Goal: Task Accomplishment & Management: Manage account settings

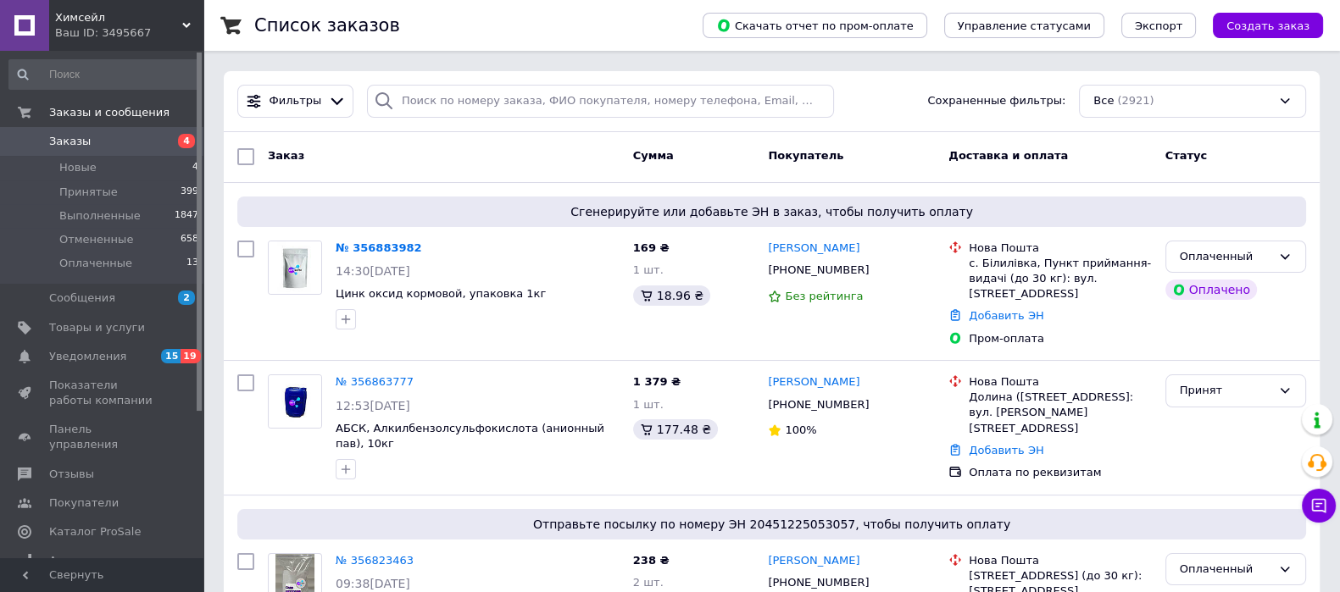
scroll to position [105, 0]
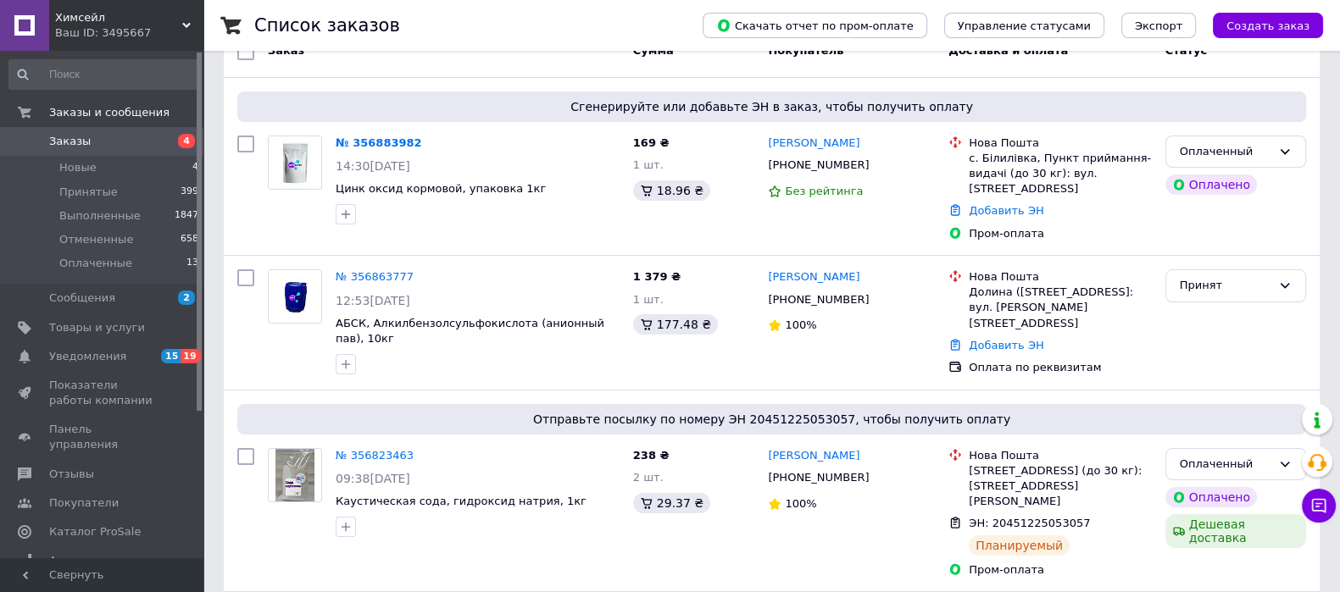
click at [407, 138] on link "№ 356883982" at bounding box center [379, 142] width 86 height 13
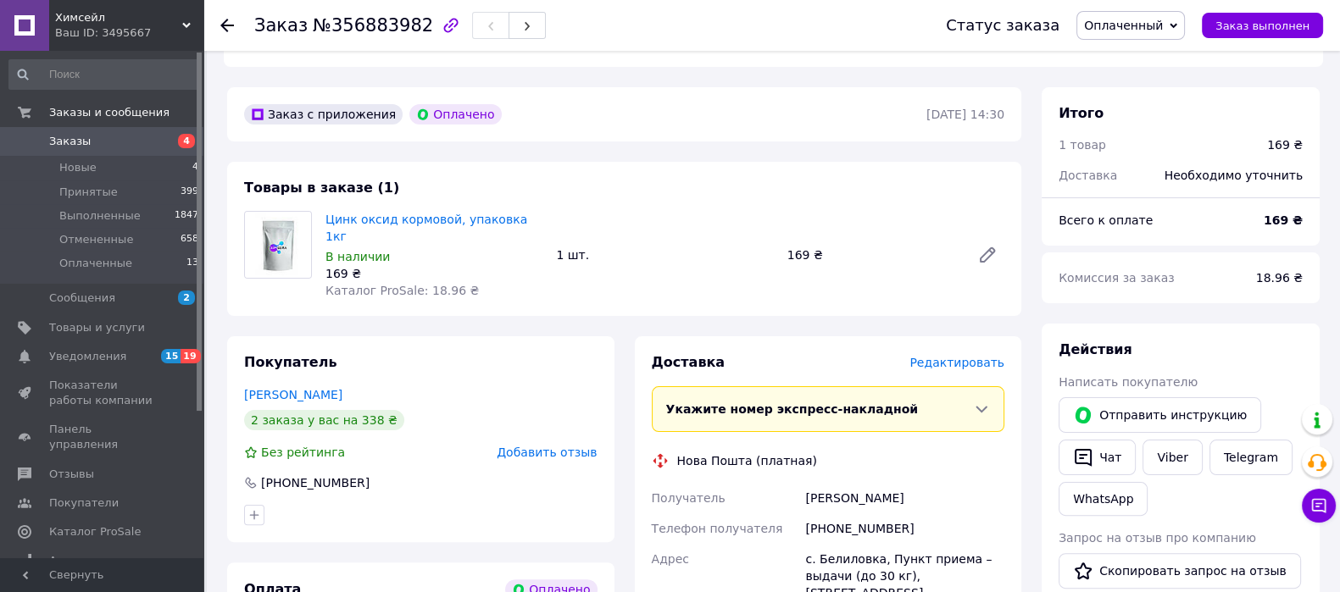
scroll to position [530, 0]
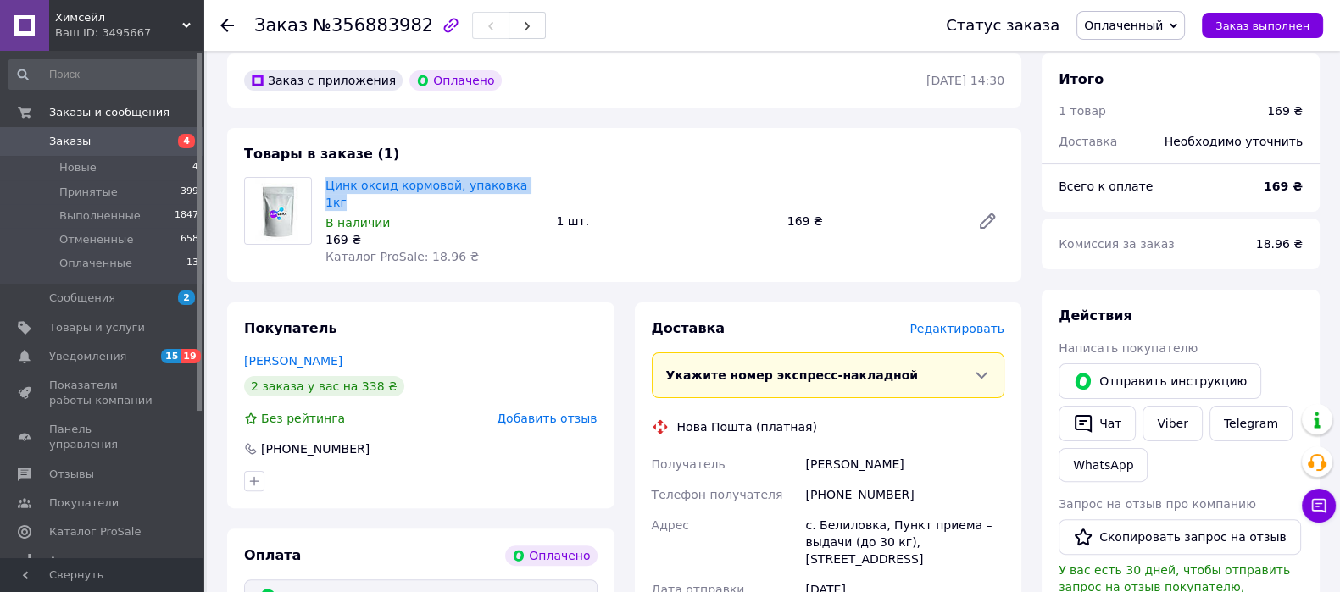
drag, startPoint x: 537, startPoint y: 152, endPoint x: 326, endPoint y: 149, distance: 211.0
click at [326, 177] on span "Цинк оксид кормовой, упаковка 1кг" at bounding box center [433, 194] width 217 height 34
copy link "Цинк оксид кормовой, упаковка 1кг"
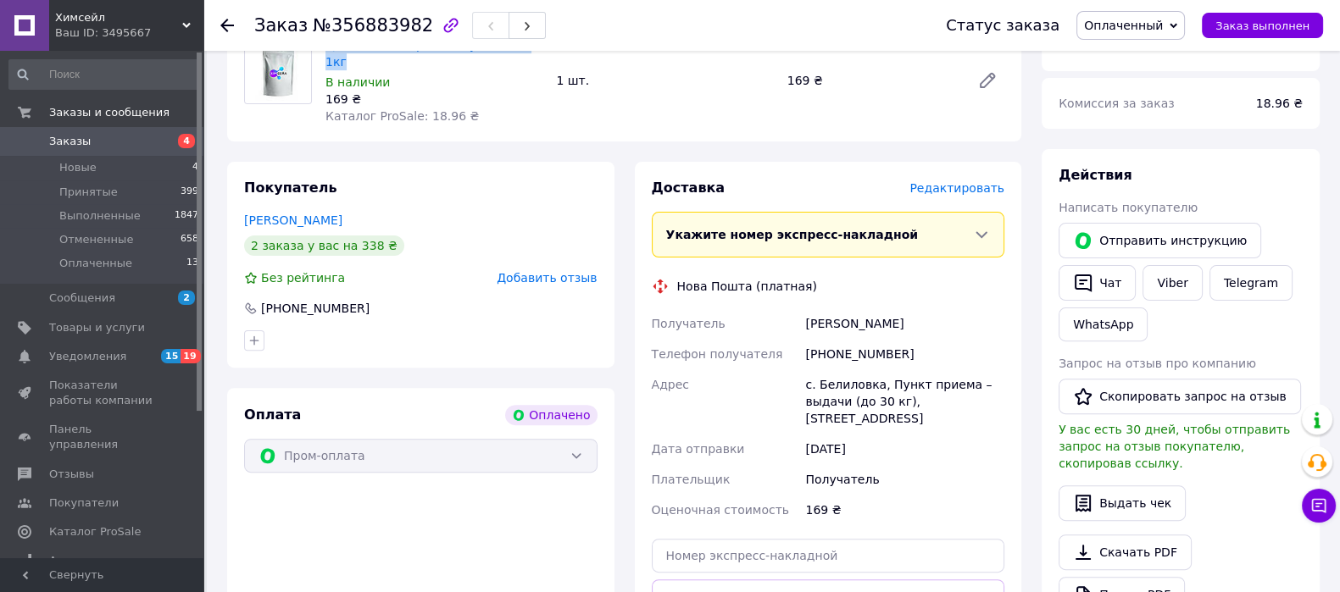
scroll to position [741, 0]
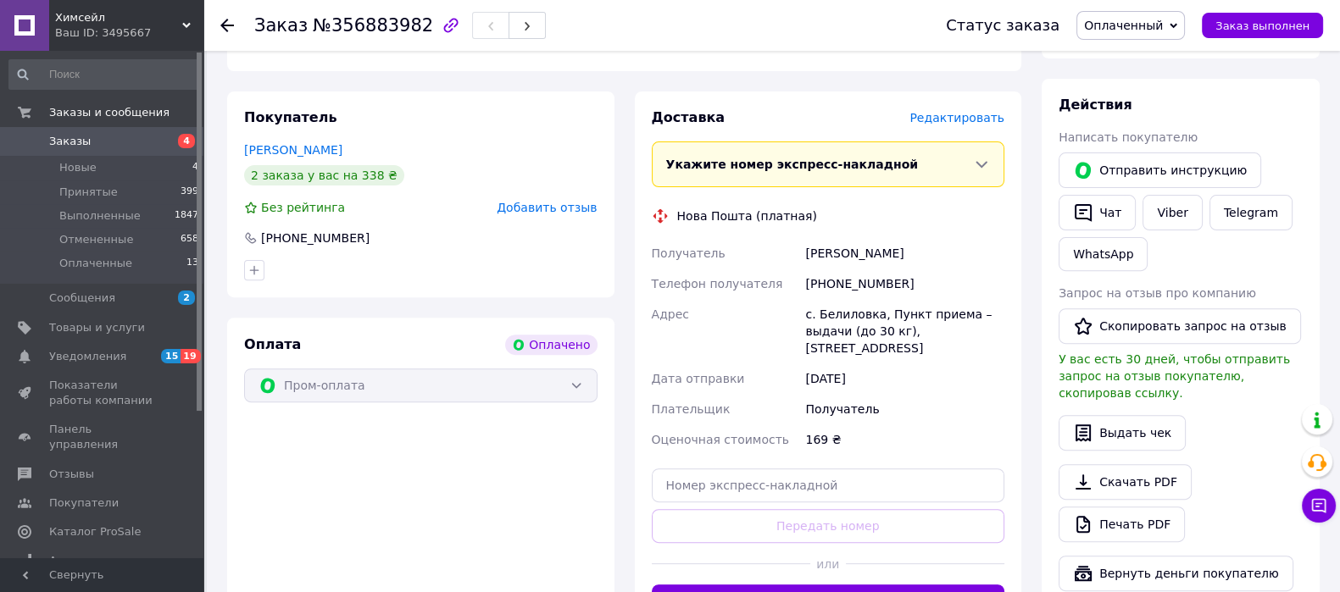
click at [793, 585] on button "Сгенерировать ЭН" at bounding box center [828, 602] width 353 height 34
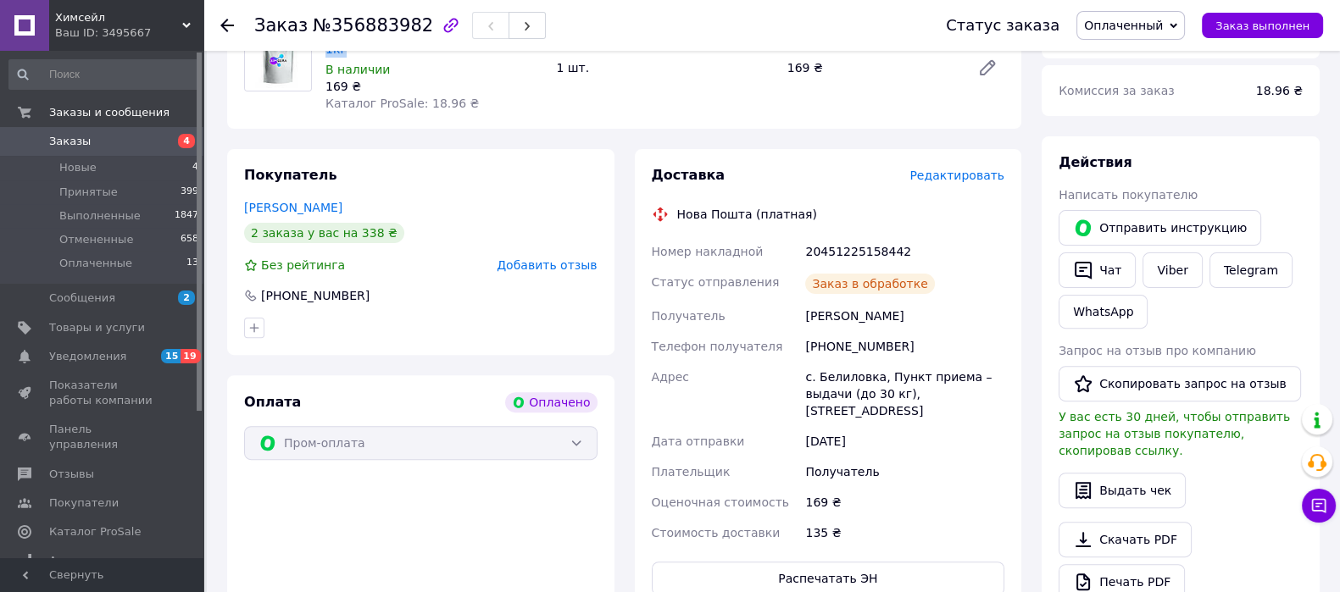
scroll to position [635, 0]
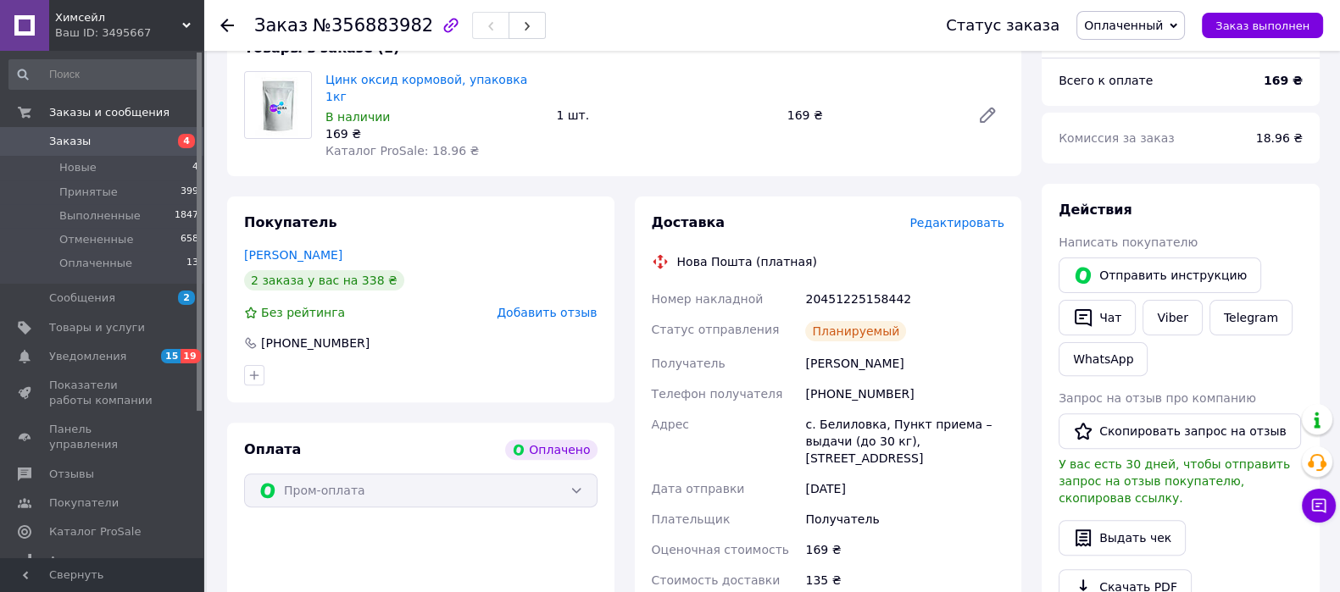
click at [824, 284] on div "20451225158442" at bounding box center [905, 299] width 206 height 31
copy div "20451225158442"
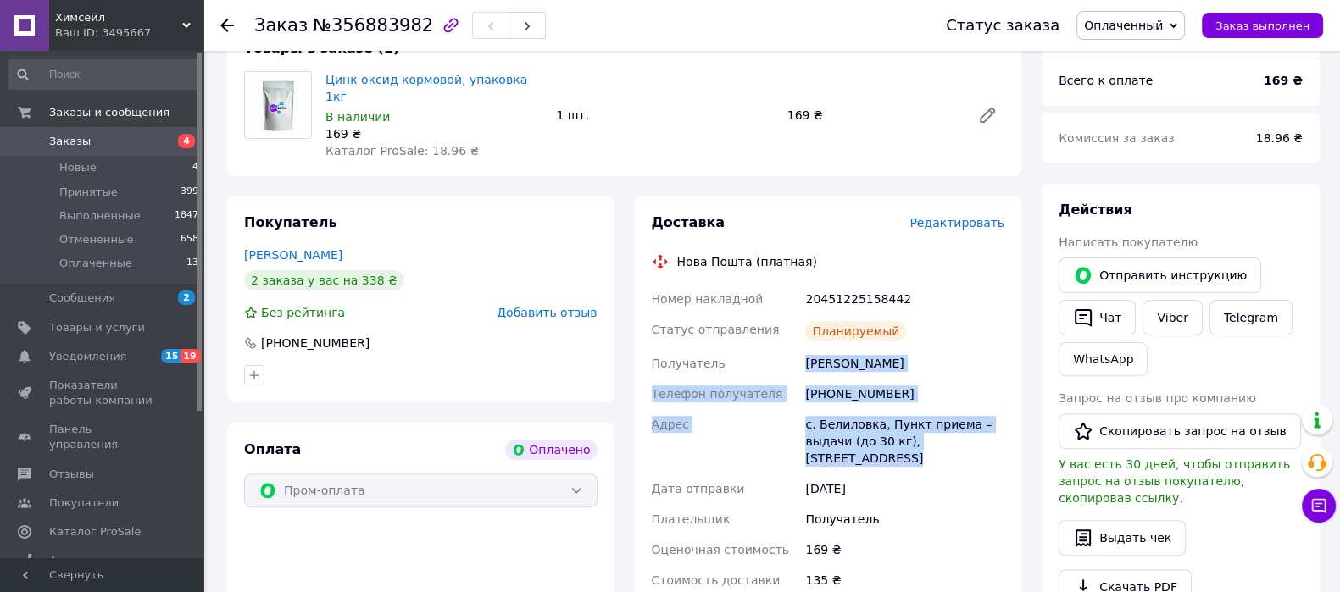
drag, startPoint x: 957, startPoint y: 383, endPoint x: 801, endPoint y: 323, distance: 167.1
click at [801, 323] on div "Номер накладной 20451225158442 Статус отправления Планируемый Получатель Зелінс…" at bounding box center [828, 440] width 360 height 312
copy div "Получатель Зелінська Аліна Телефон получателя +380971148753 Адрес с. Белиловка,…"
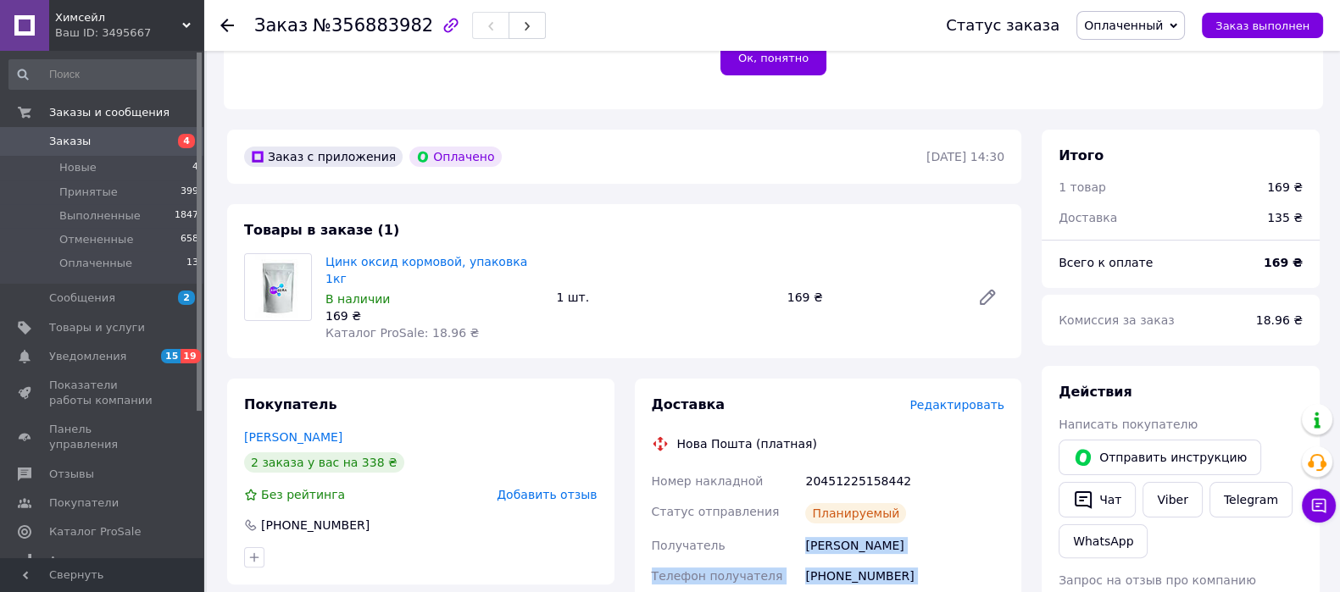
scroll to position [318, 0]
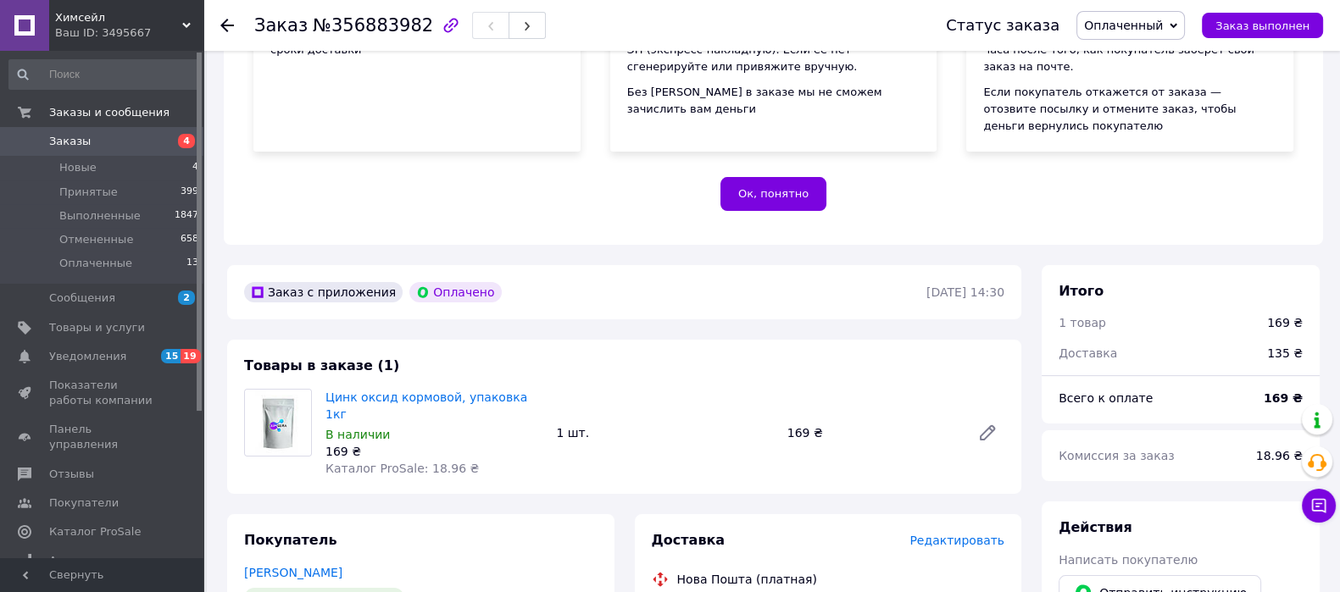
click at [1282, 391] on b "169 ₴" at bounding box center [1282, 398] width 39 height 14
copy b "169"
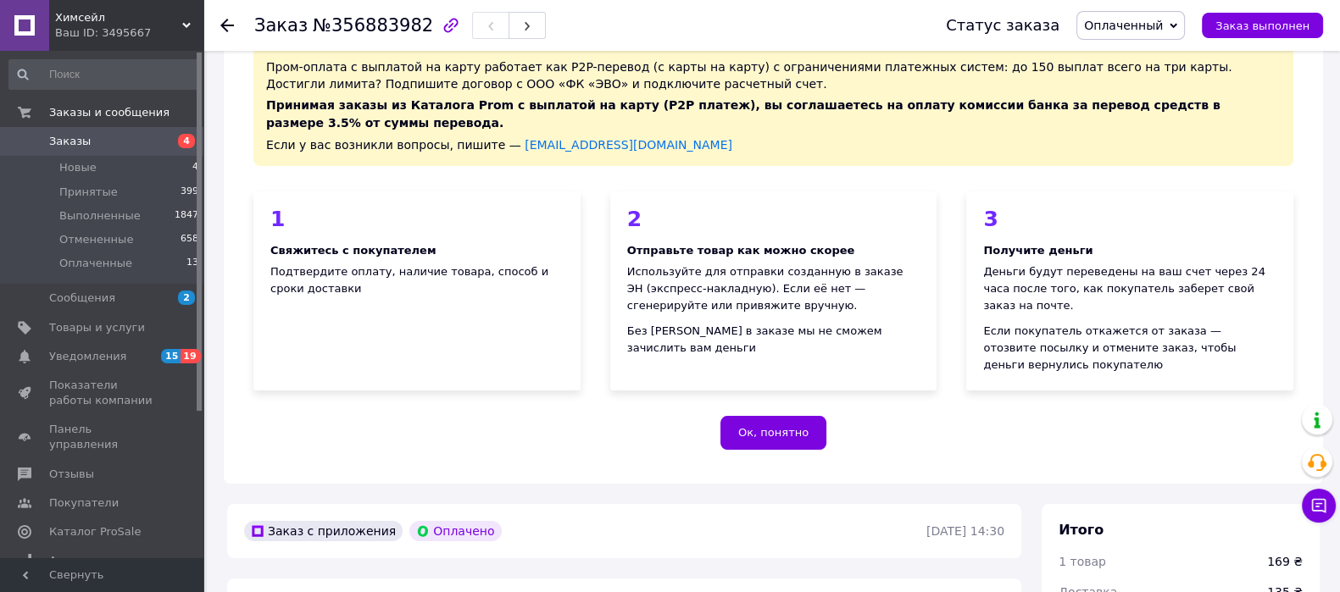
scroll to position [0, 0]
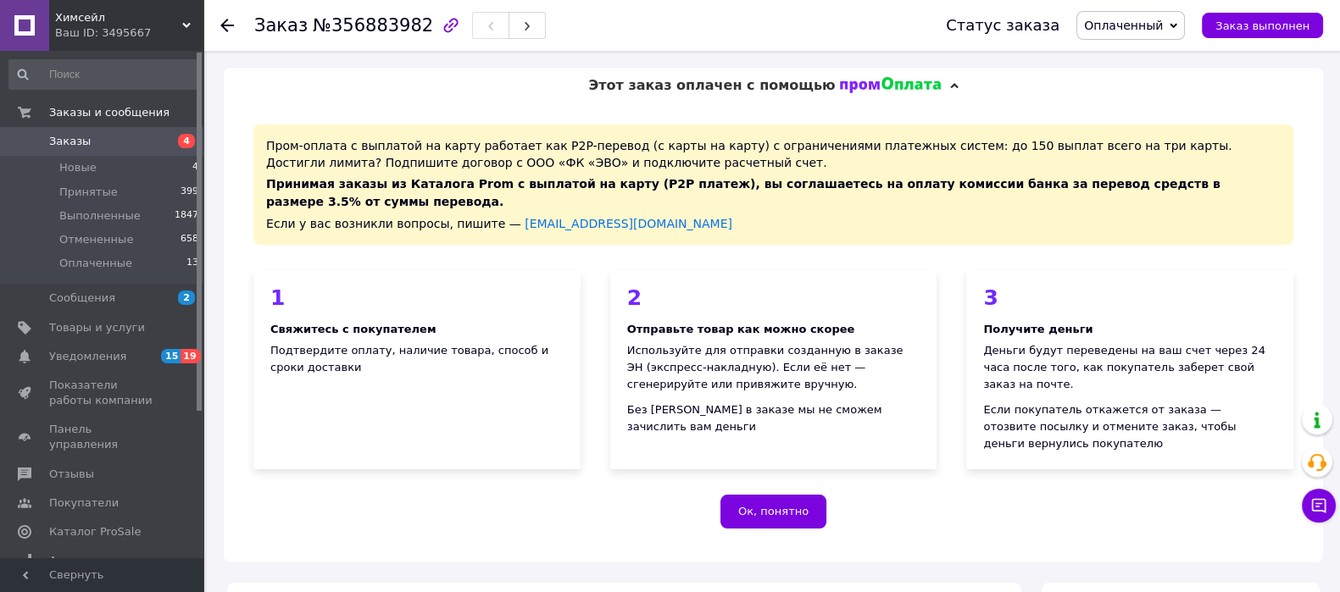
click at [74, 164] on span "Новые" at bounding box center [77, 167] width 37 height 15
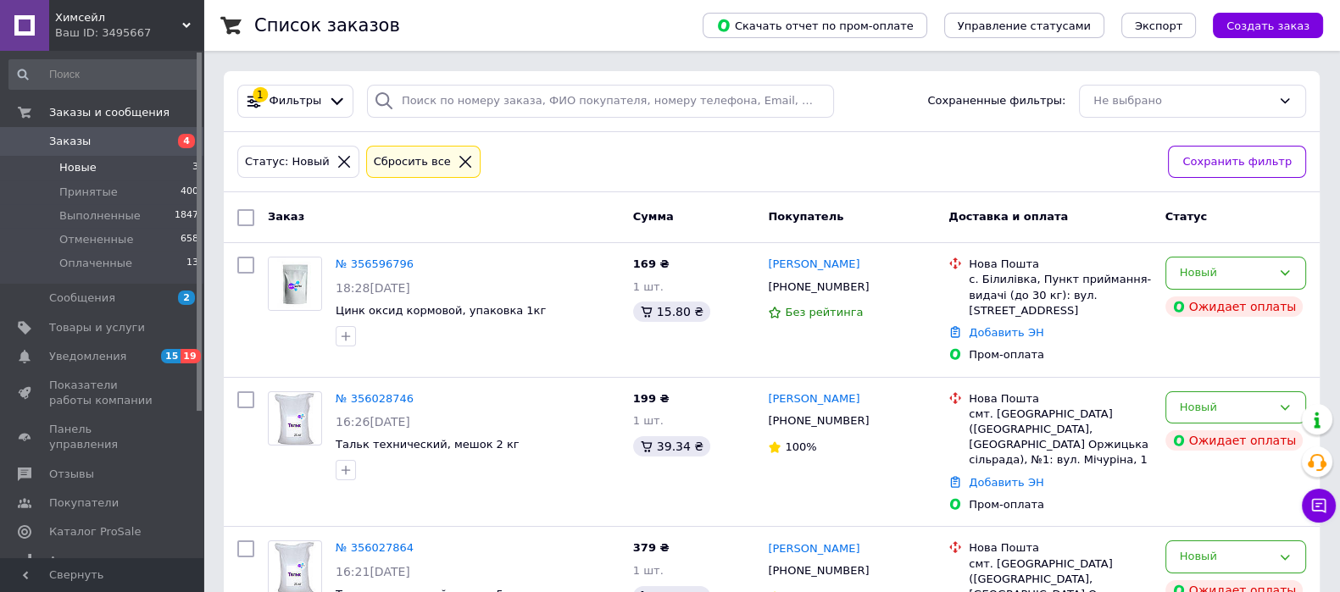
click at [1179, 271] on div "Новый" at bounding box center [1225, 273] width 92 height 18
click at [1196, 369] on li "Отменен" at bounding box center [1235, 370] width 139 height 31
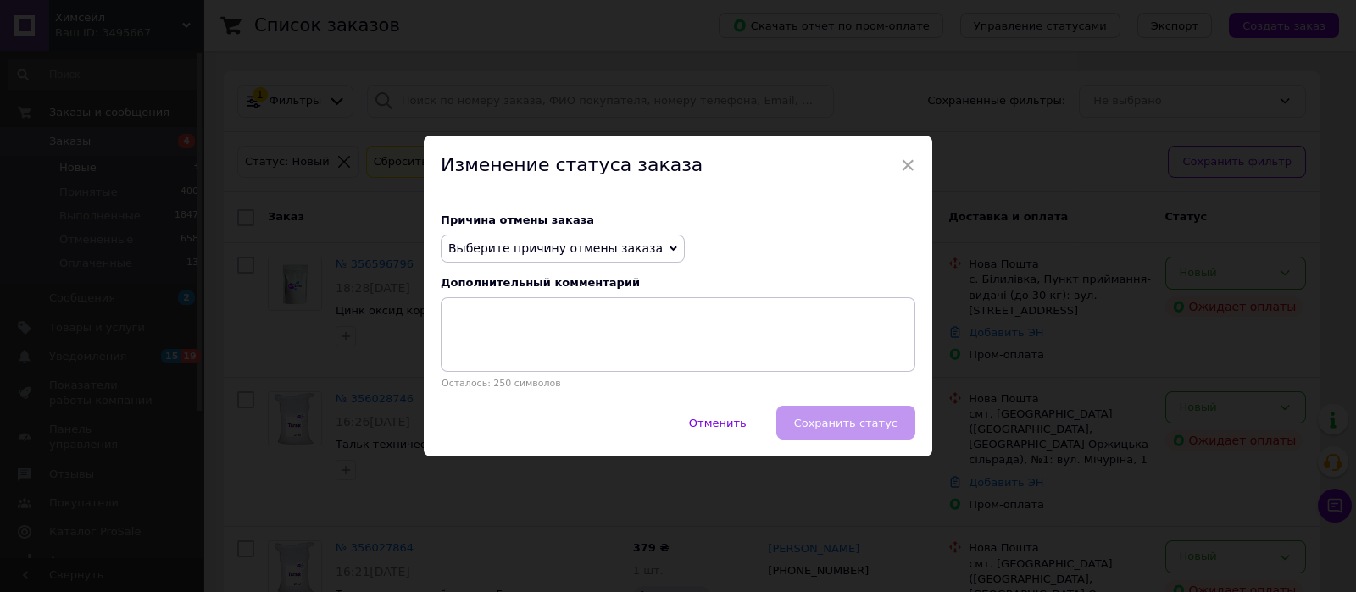
click at [568, 248] on span "Выберите причину отмены заказа" at bounding box center [555, 248] width 214 height 14
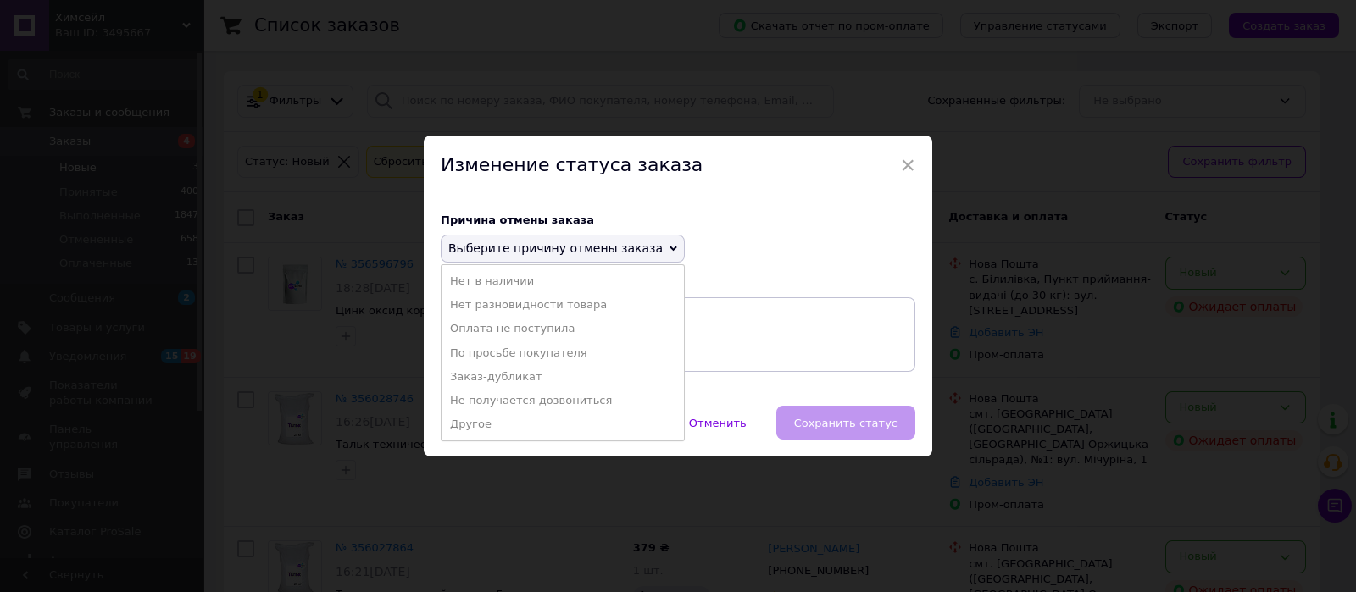
click at [565, 380] on li "Заказ-дубликат" at bounding box center [562, 377] width 242 height 24
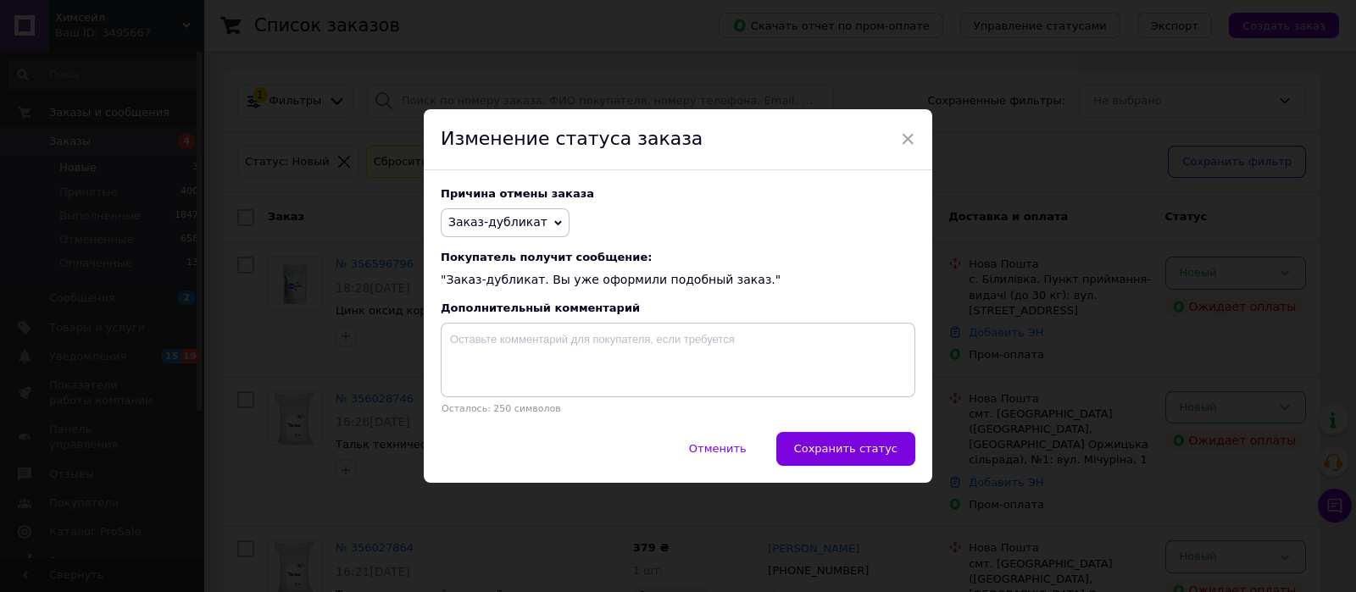
click at [832, 452] on span "Сохранить статус" at bounding box center [845, 448] width 103 height 13
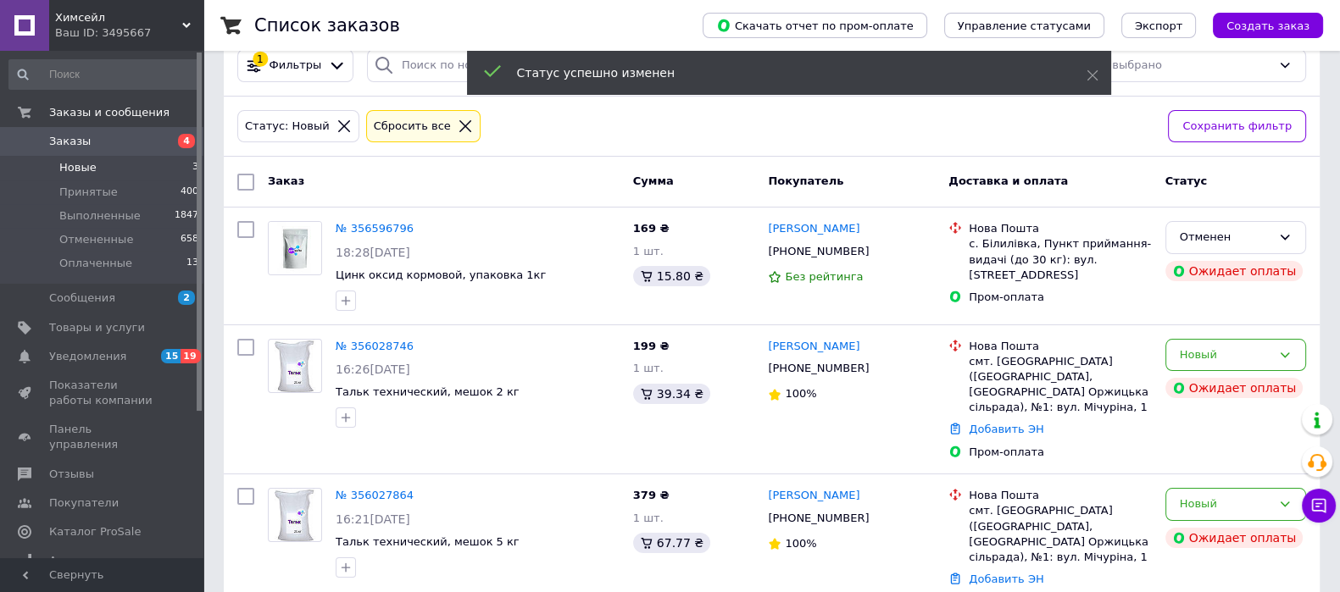
scroll to position [55, 0]
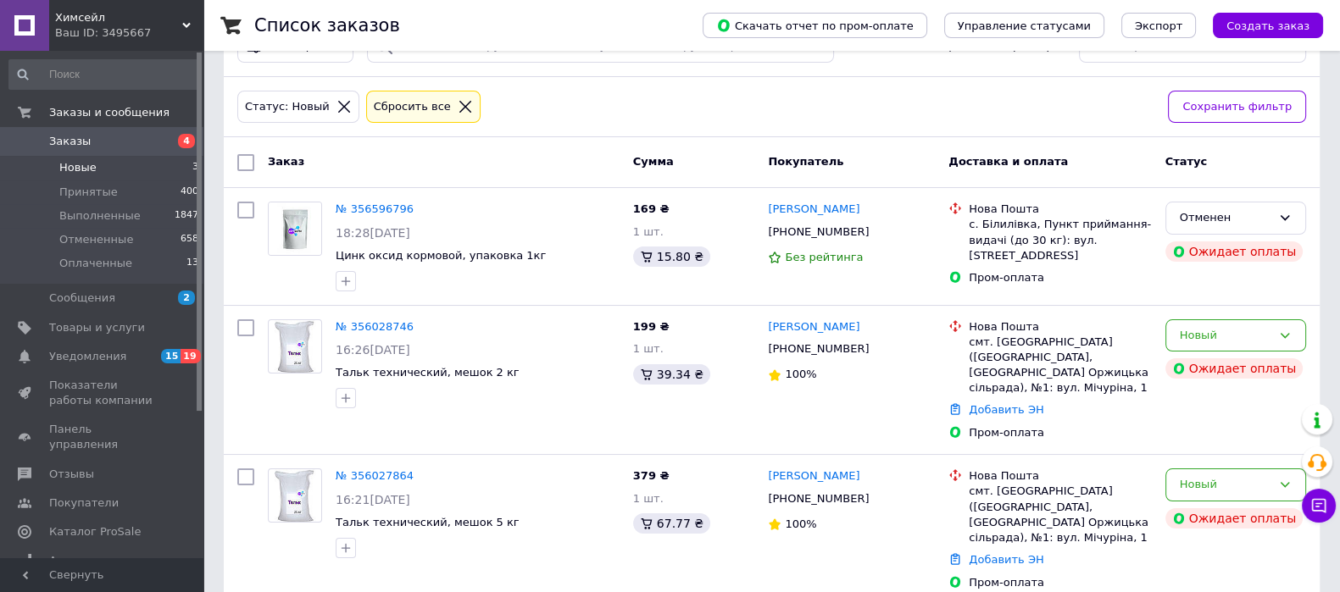
click at [134, 258] on li "Оплаченные 13" at bounding box center [104, 268] width 208 height 32
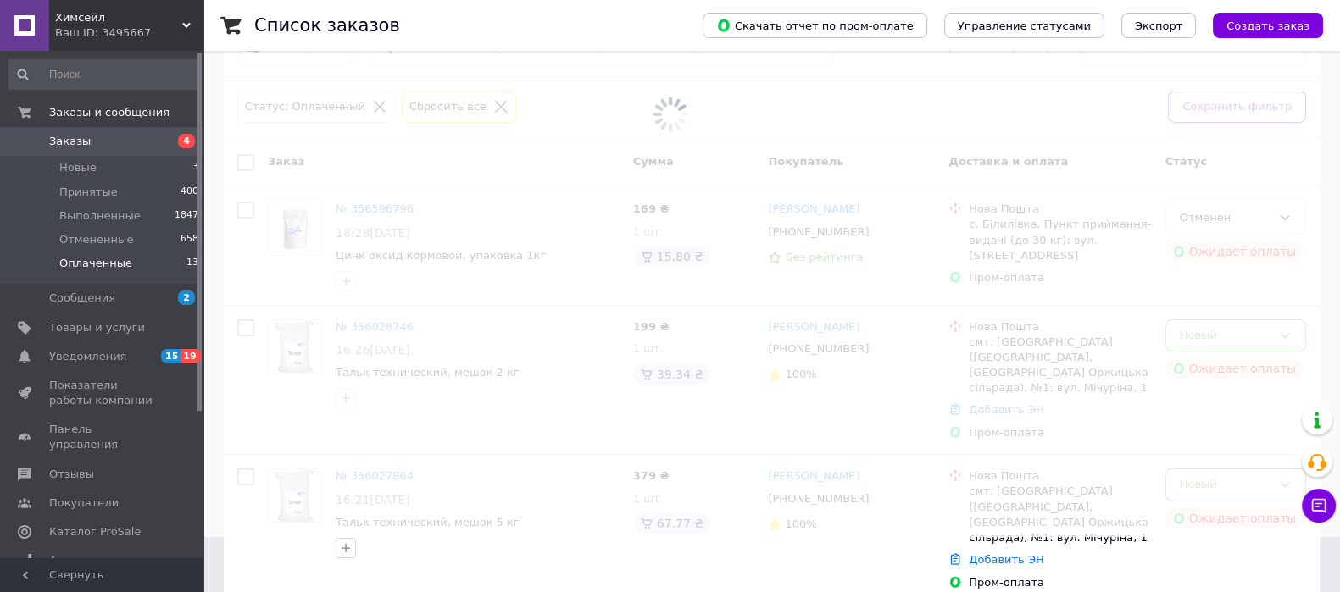
click at [152, 20] on span "Химсейл" at bounding box center [118, 17] width 127 height 15
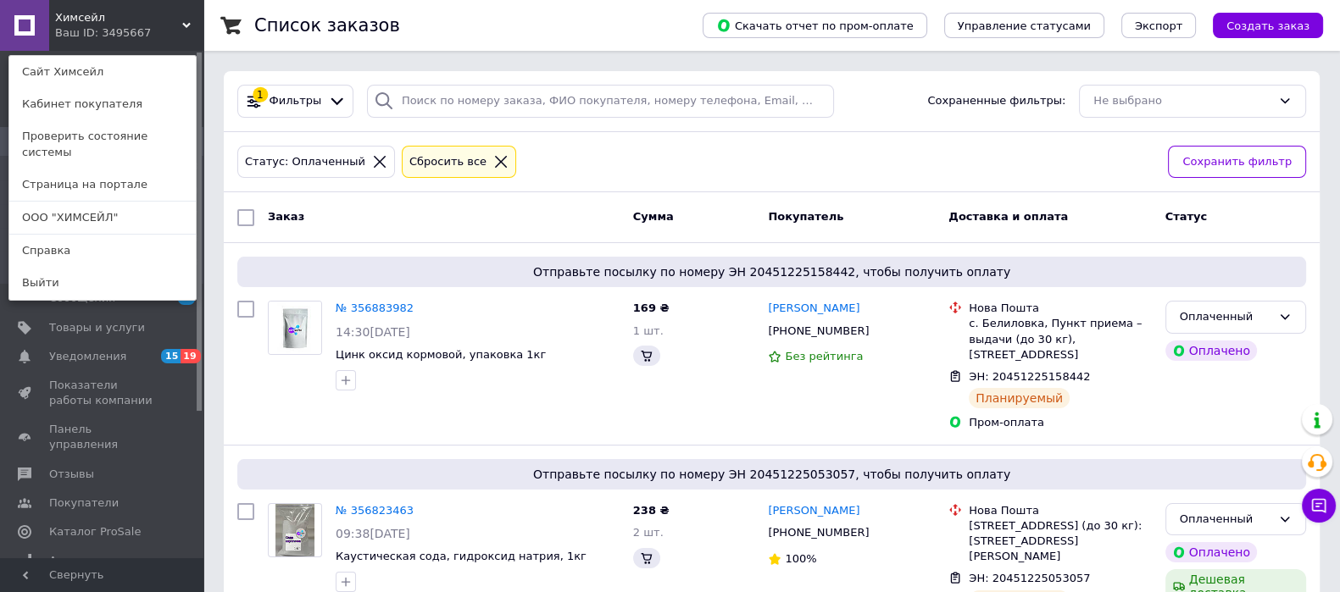
click at [123, 202] on link "ООО "ХИМСЕЙЛ"" at bounding box center [102, 218] width 186 height 32
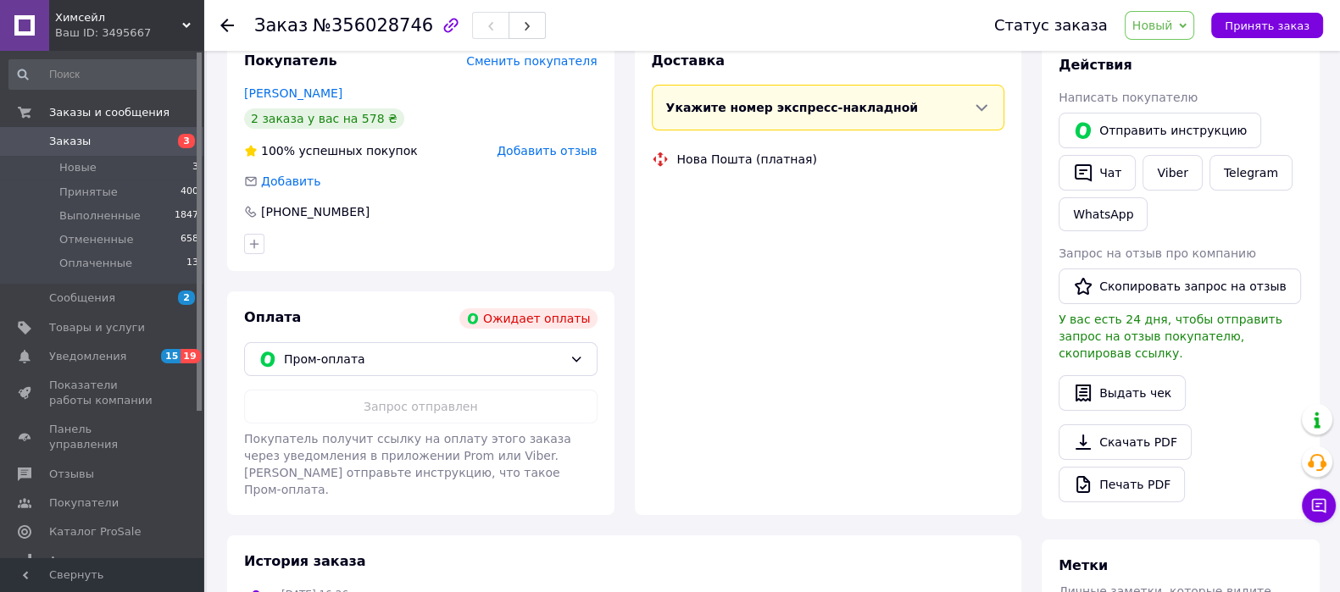
scroll to position [423, 0]
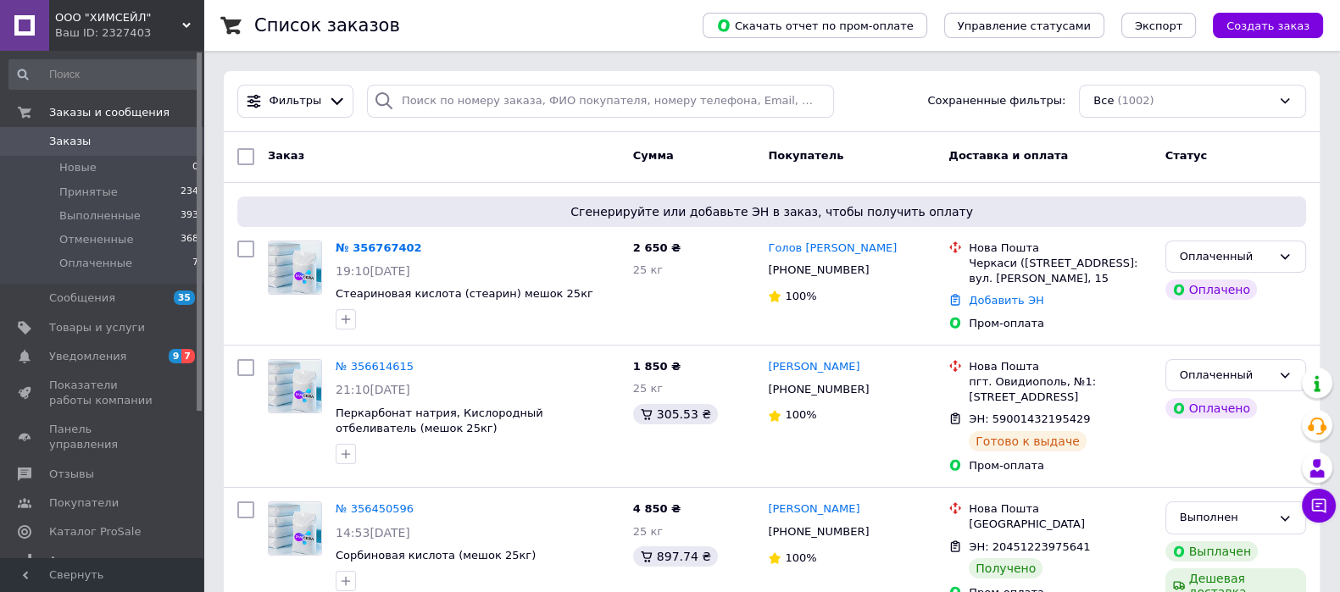
click at [389, 241] on link "№ 356767402" at bounding box center [379, 247] width 86 height 13
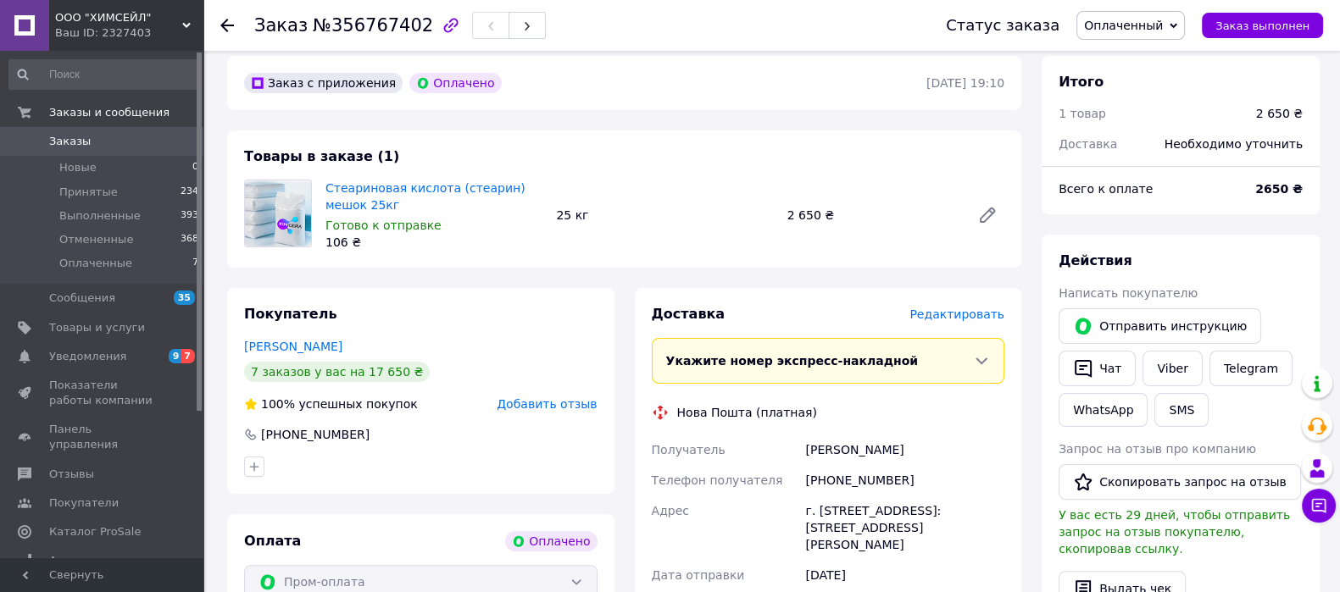
scroll to position [530, 0]
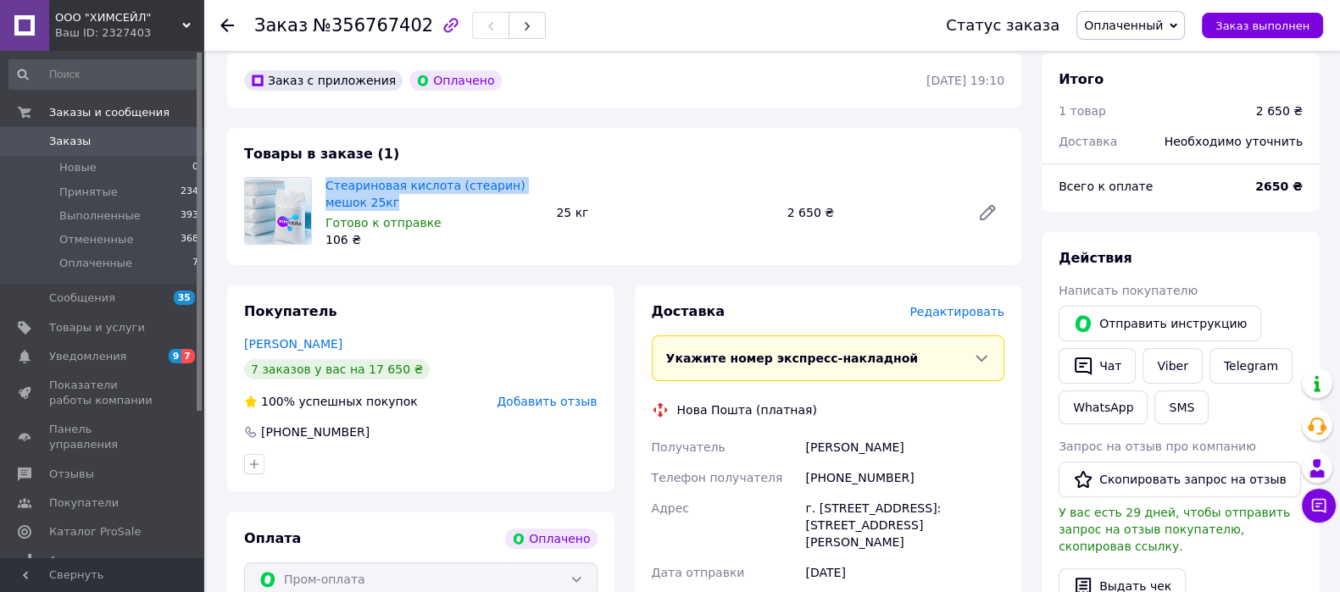
drag, startPoint x: 375, startPoint y: 171, endPoint x: 325, endPoint y: 155, distance: 52.5
click at [325, 177] on span "Стеариновая кислота (стеарин) мешок 25кг" at bounding box center [433, 194] width 217 height 34
copy link "Стеариновая кислота (стеарин) мешок 25кг"
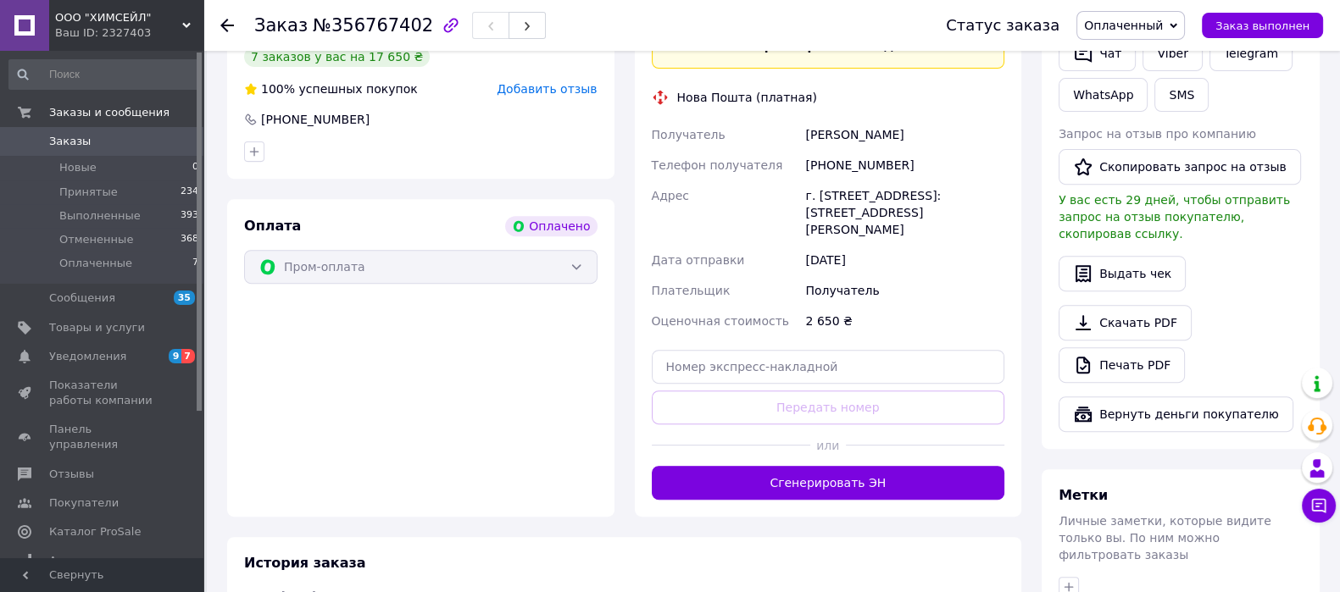
scroll to position [846, 0]
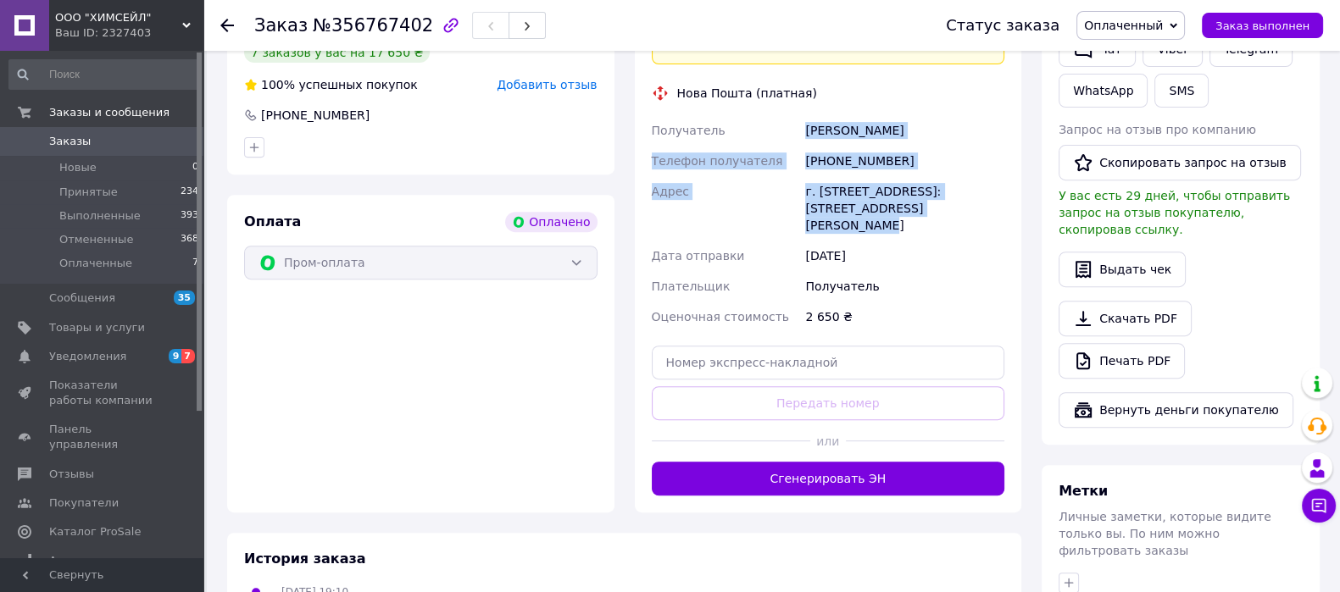
drag, startPoint x: 891, startPoint y: 172, endPoint x: 805, endPoint y: 99, distance: 113.0
click at [805, 115] on div "Получатель [PERSON_NAME] Телефон получателя [PHONE_NUMBER] Адрес г. [GEOGRAPHIC…" at bounding box center [828, 223] width 360 height 217
copy div "[PERSON_NAME] Телефон получателя [PHONE_NUMBER] Адрес г. [STREET_ADDRESS]: [STR…"
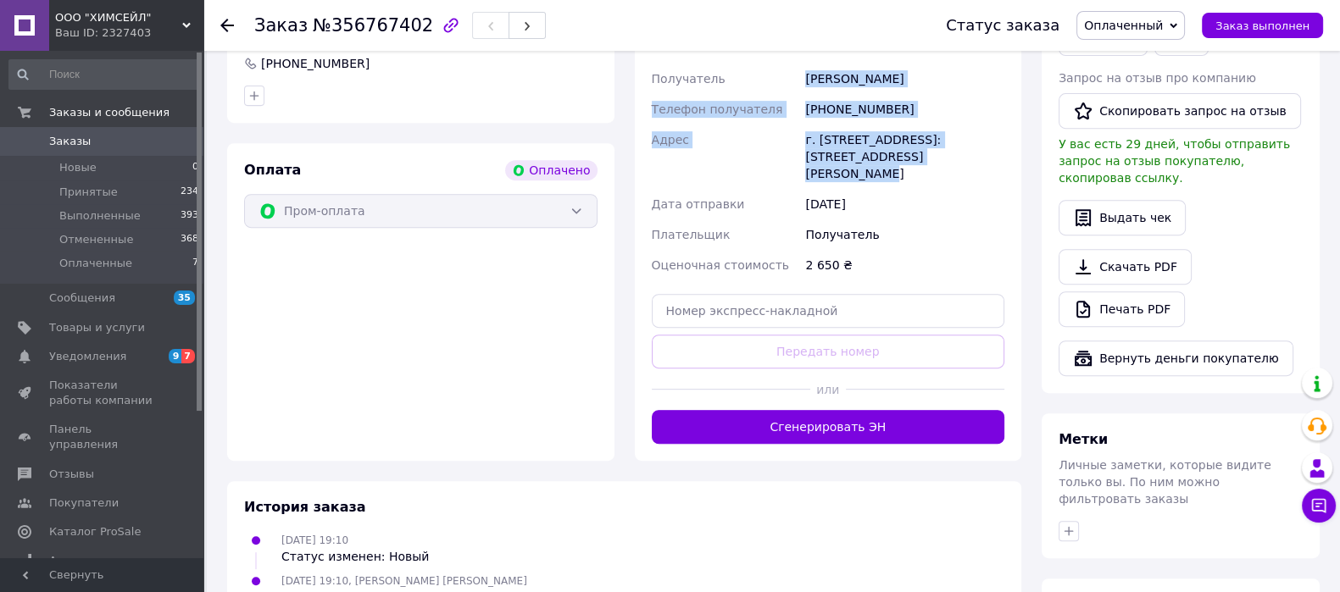
scroll to position [1059, 0]
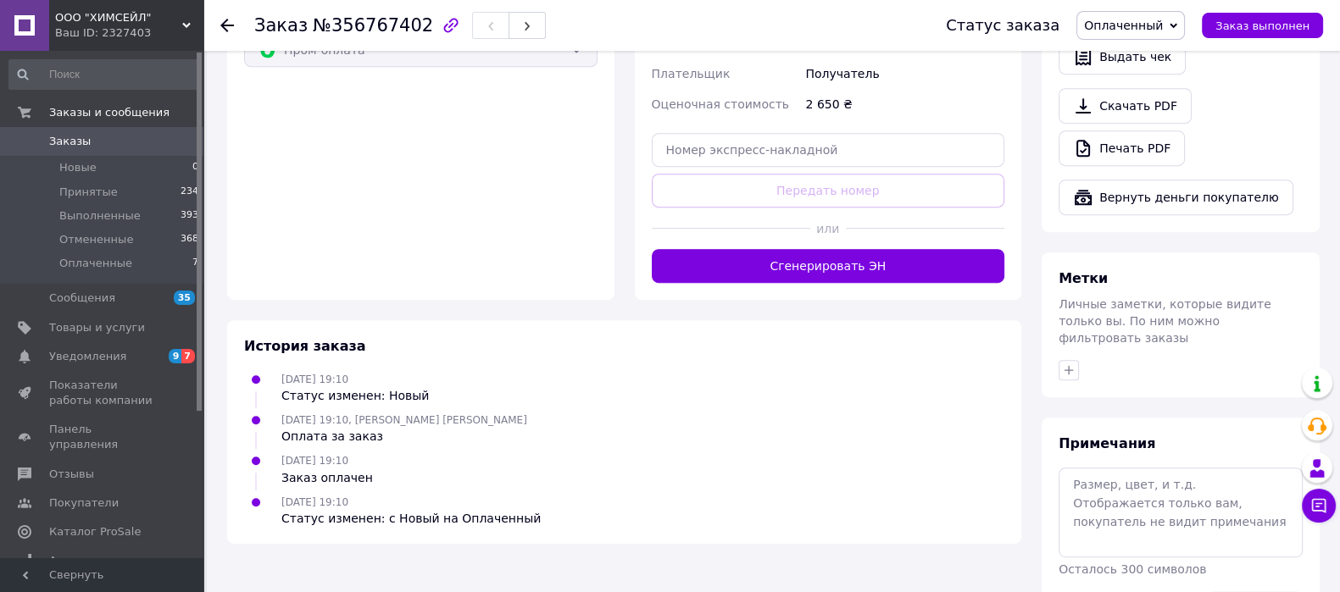
click at [824, 249] on button "Сгенерировать ЭН" at bounding box center [828, 266] width 353 height 34
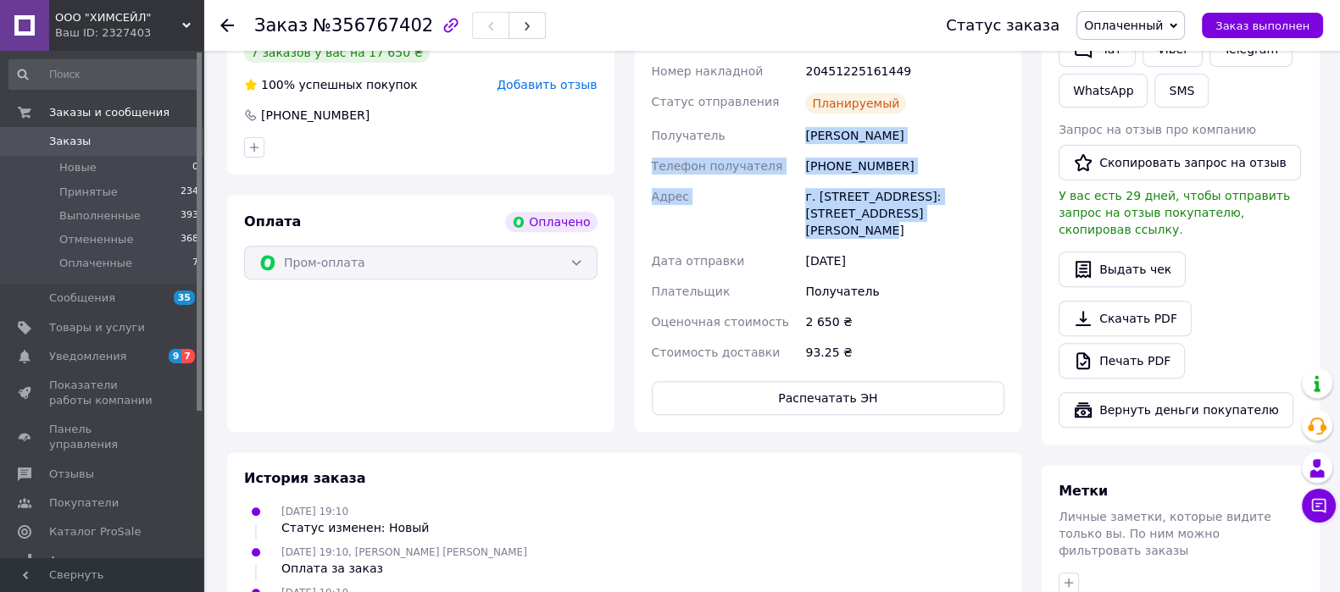
scroll to position [635, 0]
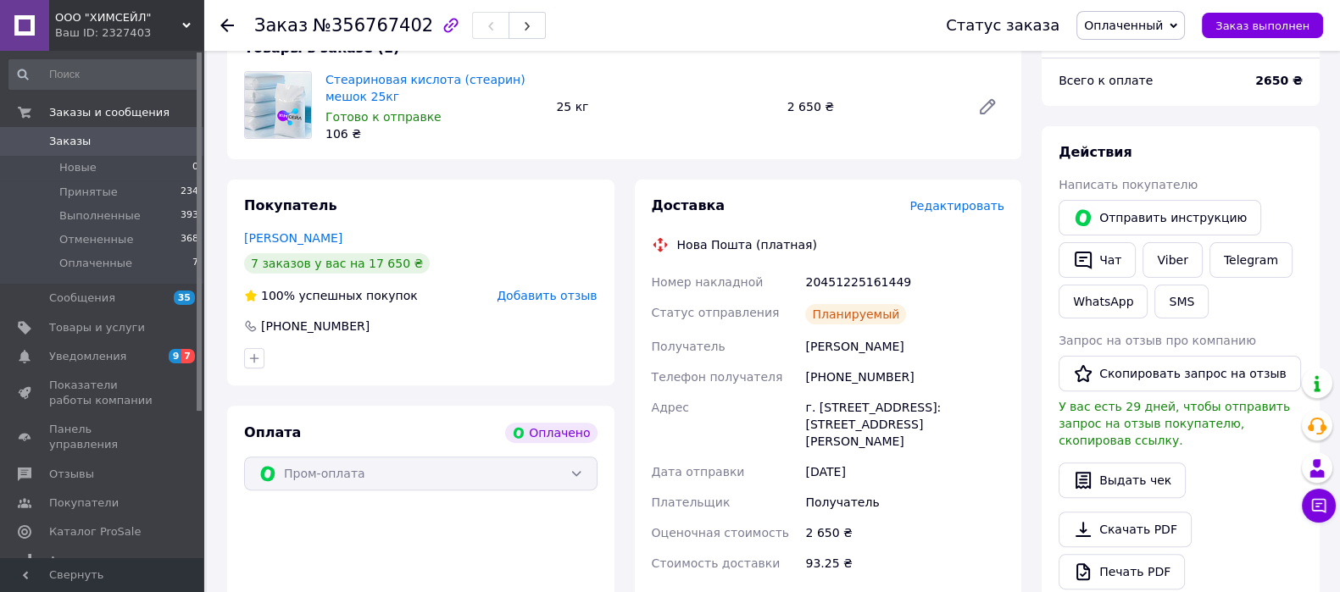
click at [826, 267] on div "20451225161449" at bounding box center [905, 282] width 206 height 31
copy div "20451225161449"
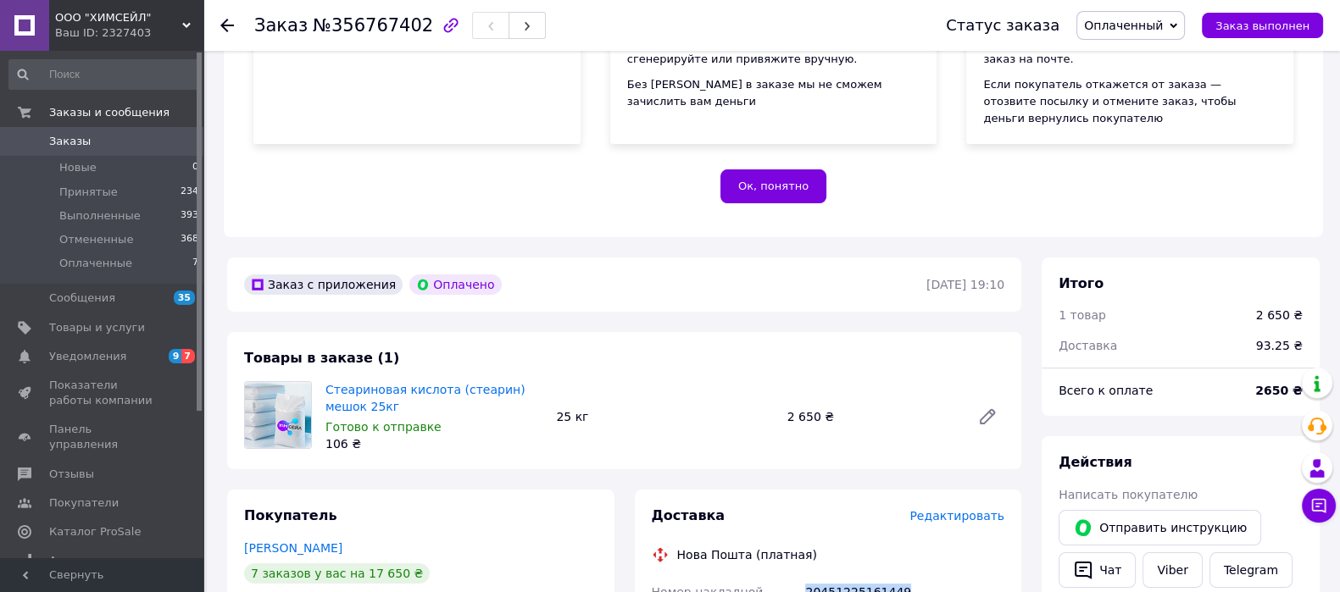
scroll to position [318, 0]
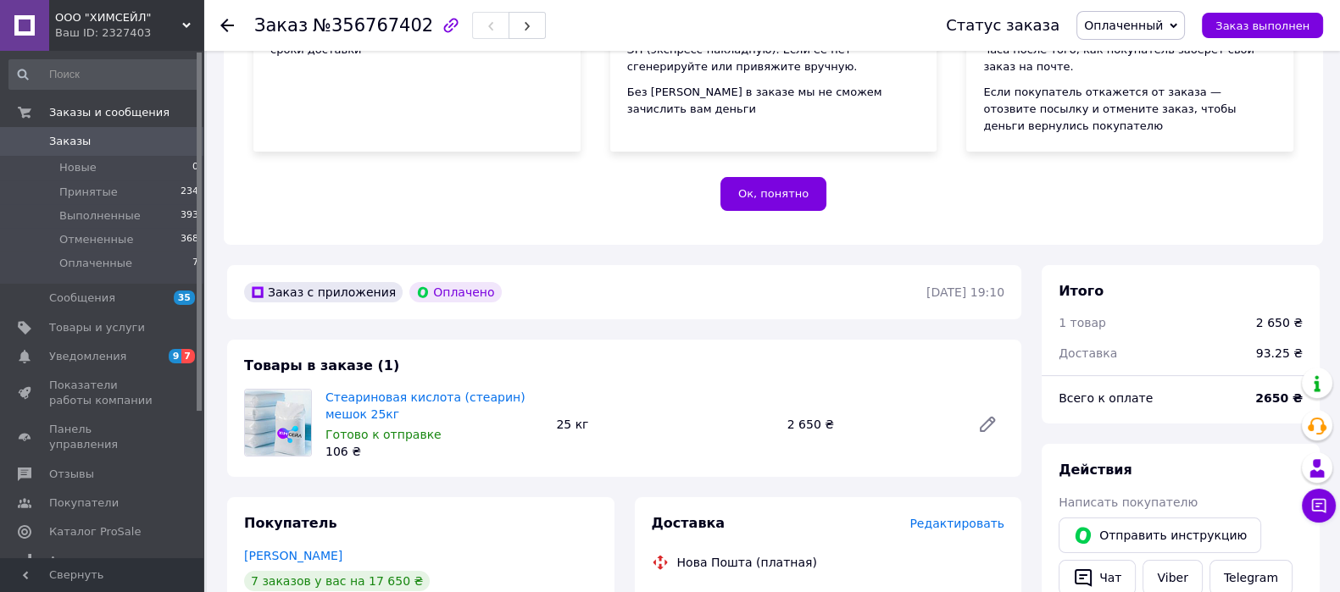
click at [1280, 391] on b "2650 ₴" at bounding box center [1278, 398] width 47 height 14
copy b "2650"
click at [131, 264] on li "Оплаченные 7" at bounding box center [104, 268] width 208 height 32
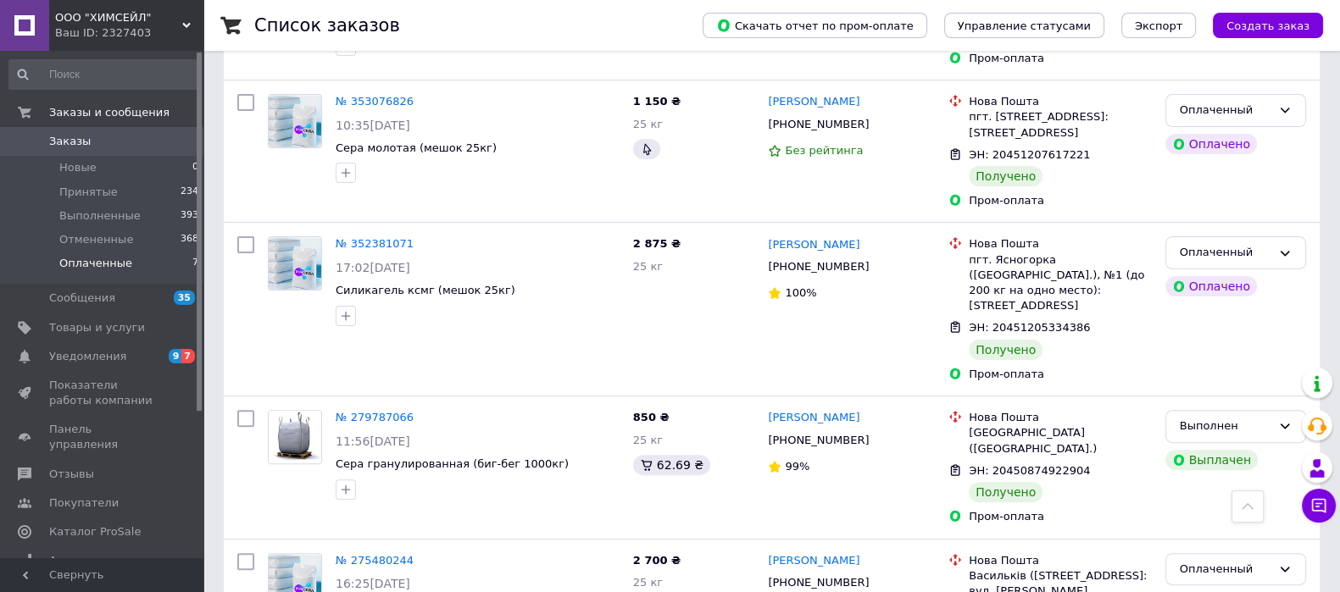
scroll to position [635, 0]
click at [91, 467] on span "Отзывы" at bounding box center [103, 474] width 108 height 15
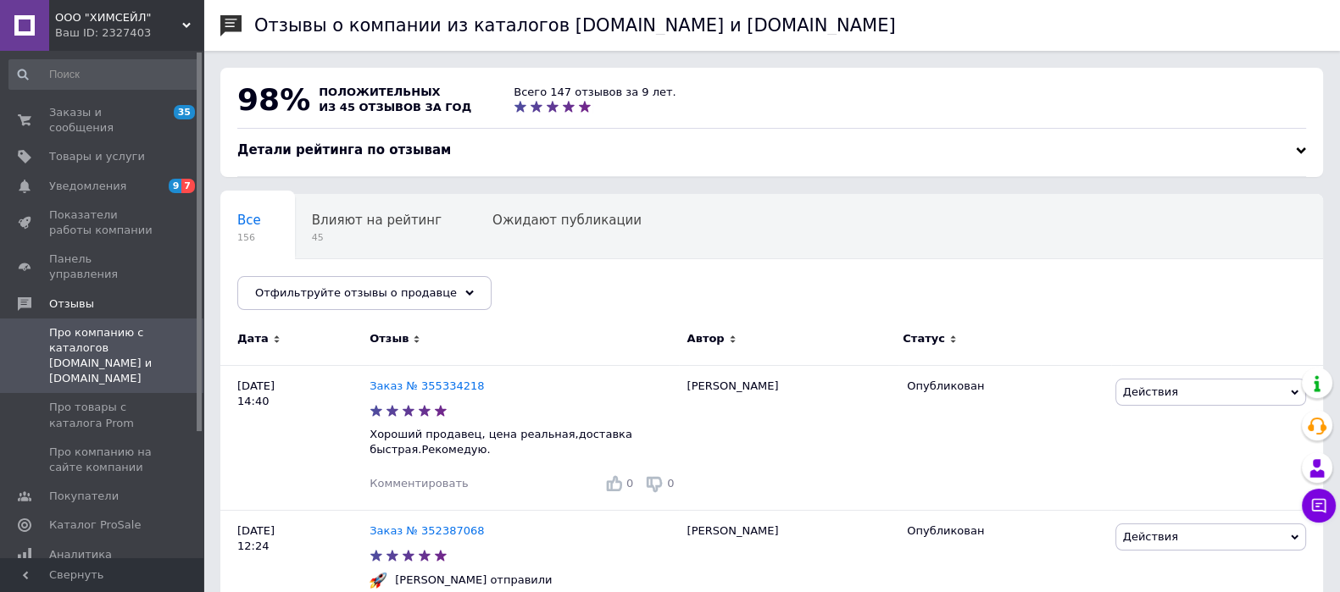
click at [119, 23] on span "ООО "ХИМСЕЙЛ"" at bounding box center [118, 17] width 127 height 15
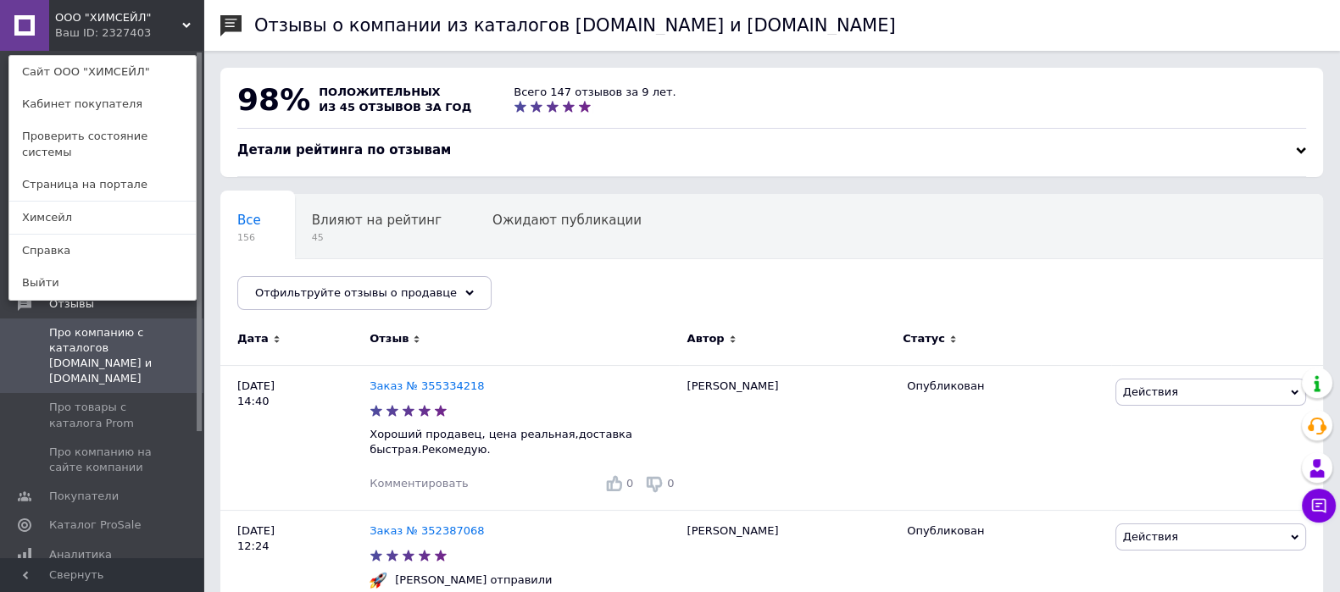
click at [112, 202] on link "Химсейл" at bounding box center [102, 218] width 186 height 32
